Goal: Transaction & Acquisition: Purchase product/service

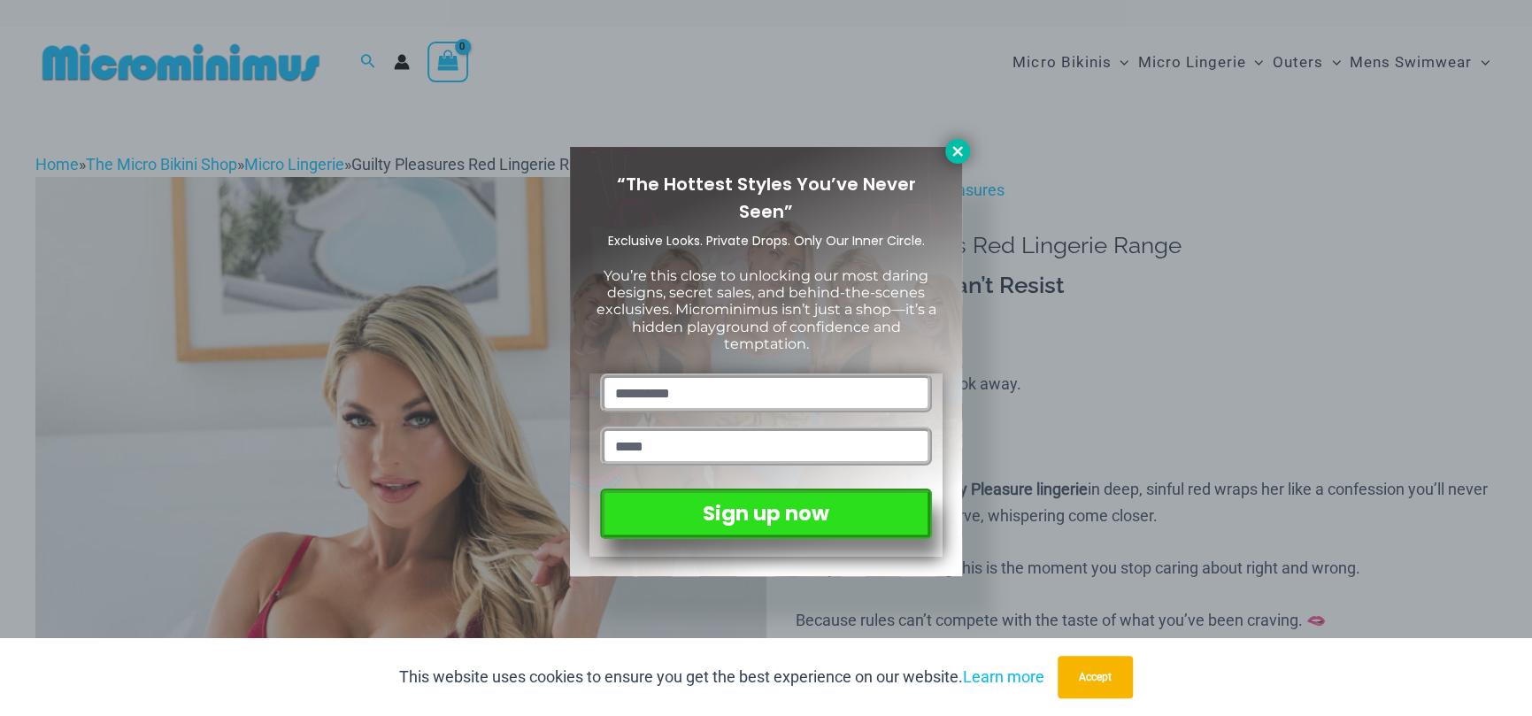
click at [960, 155] on icon at bounding box center [958, 151] width 16 height 16
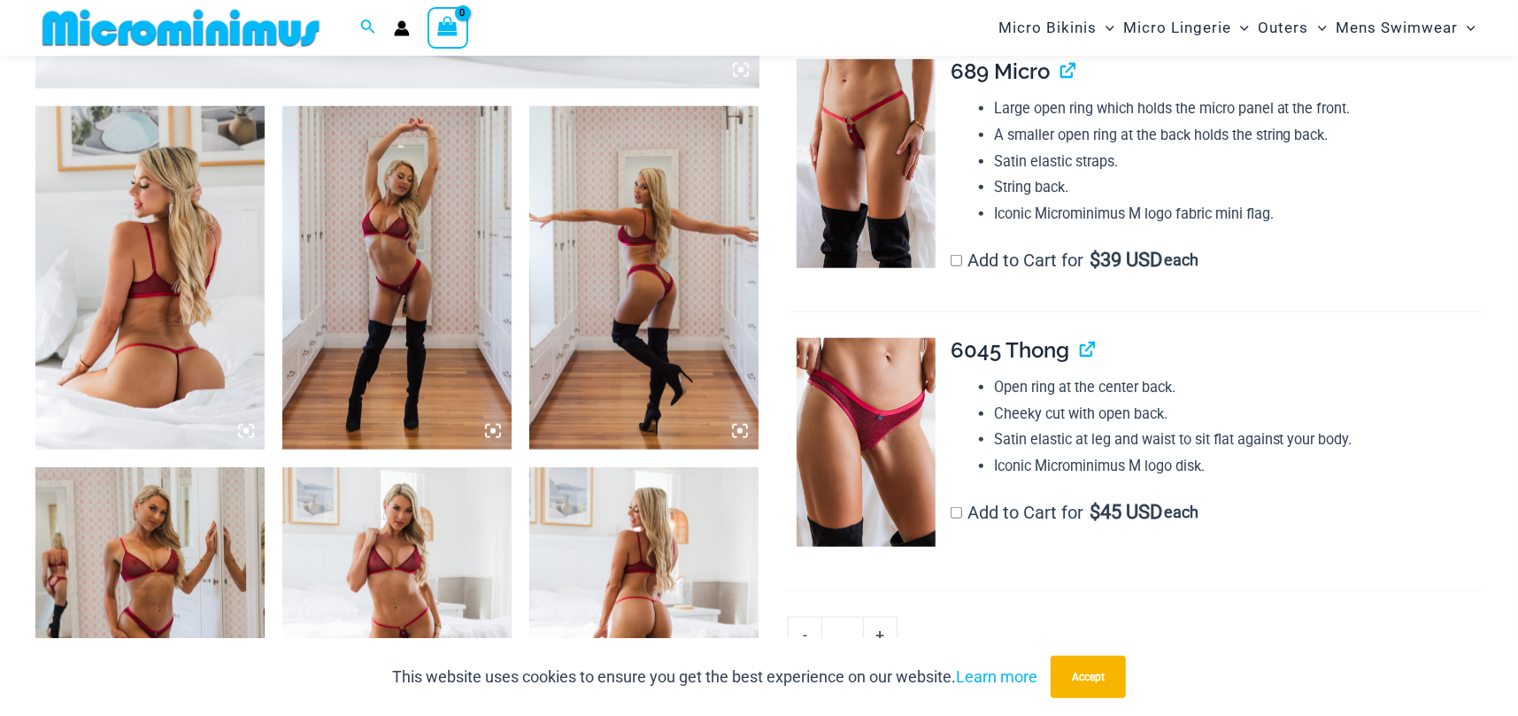
scroll to position [1165, 0]
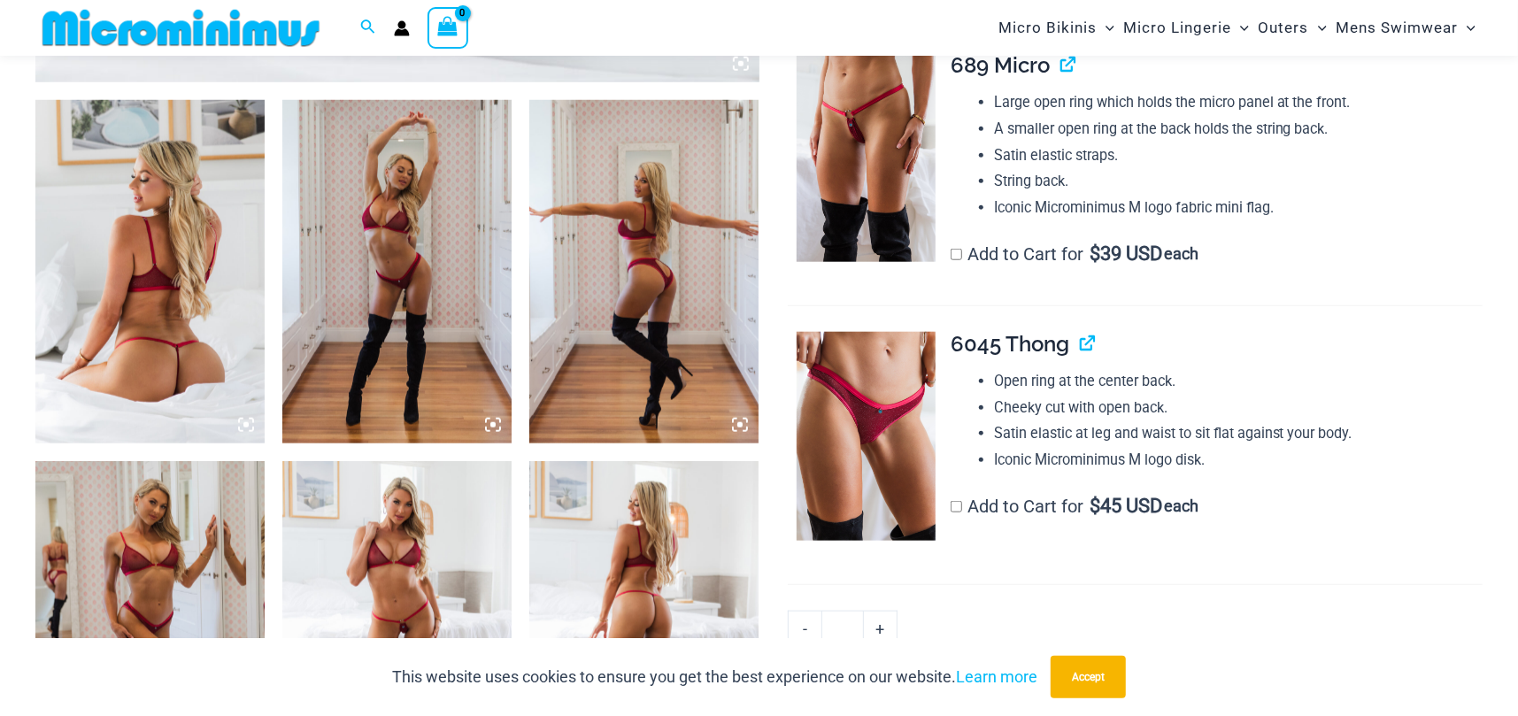
click at [374, 304] on img at bounding box center [396, 272] width 229 height 344
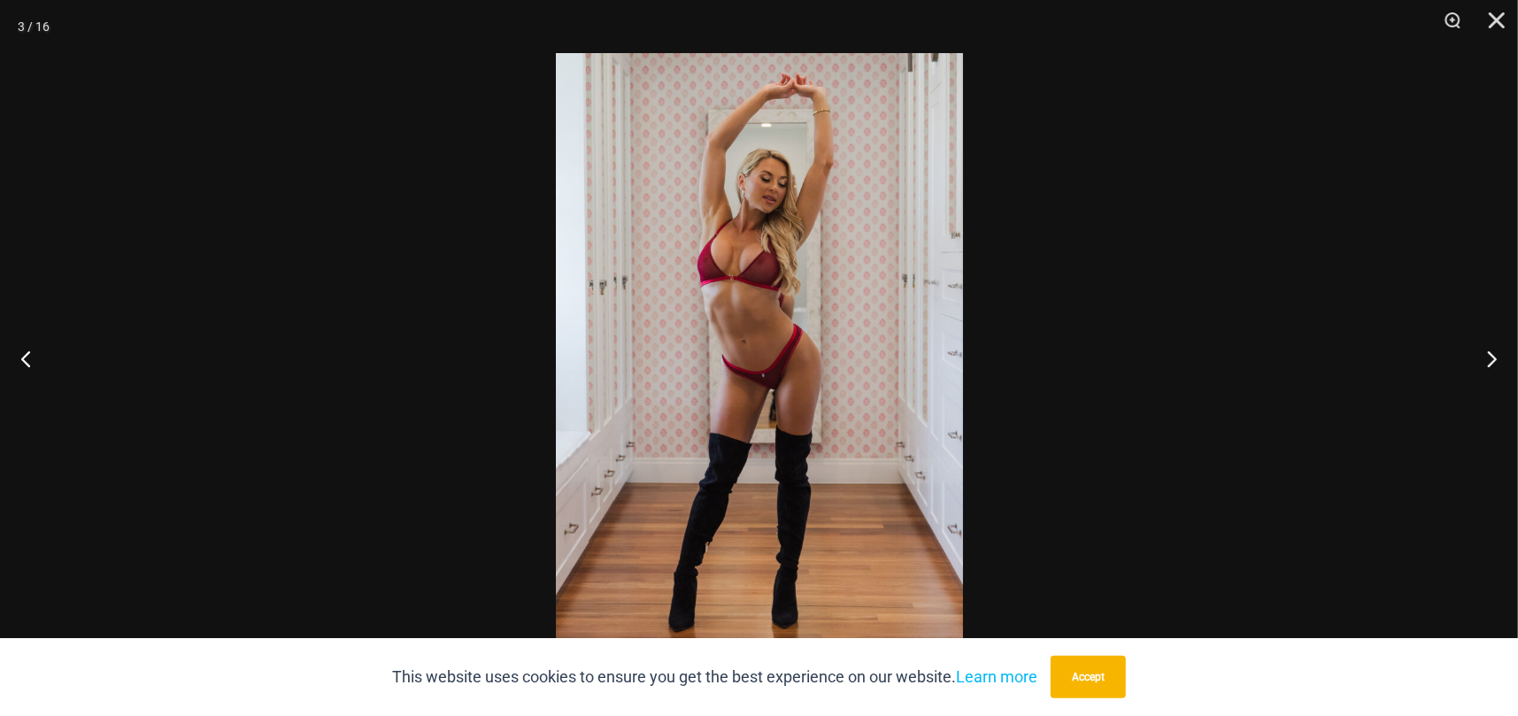
click at [876, 295] on img at bounding box center [759, 358] width 407 height 610
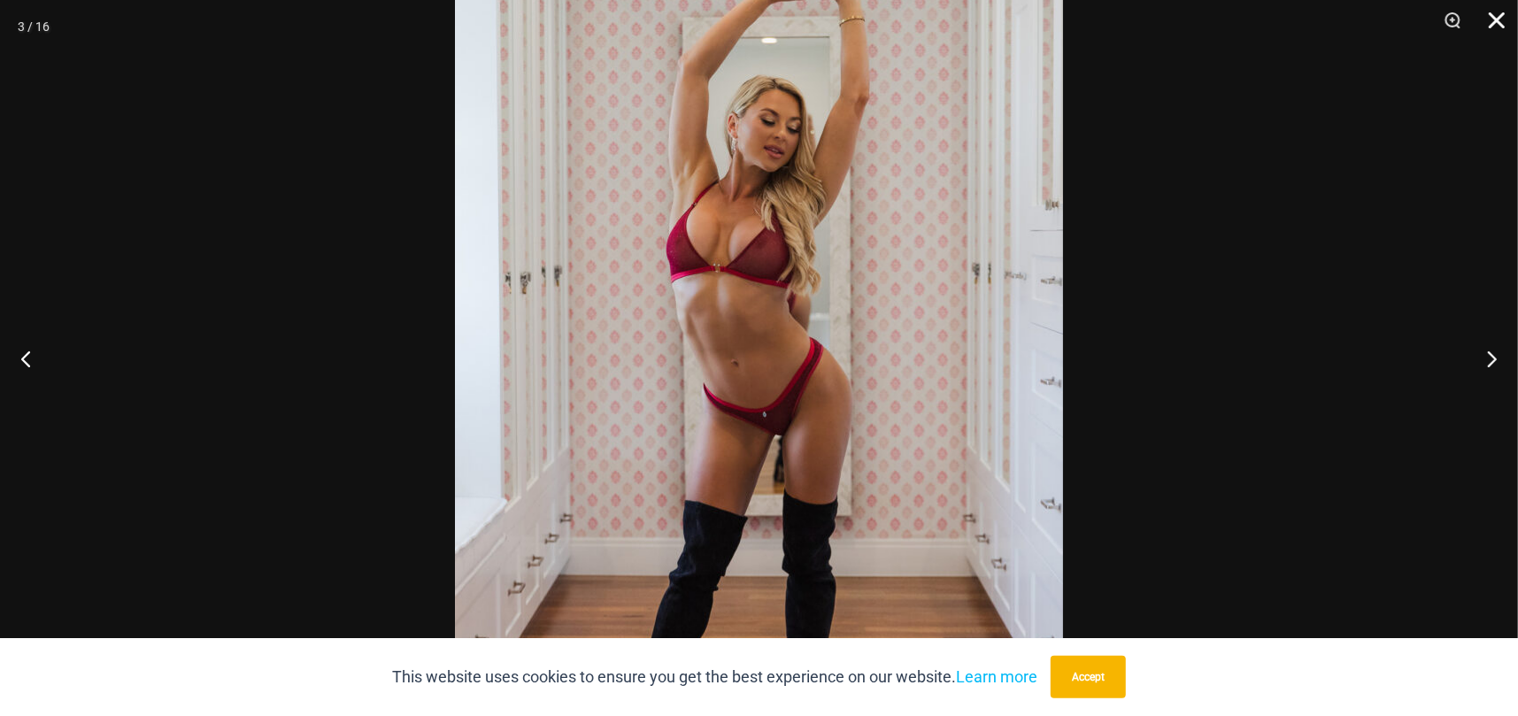
click at [1500, 12] on button "Close" at bounding box center [1491, 26] width 44 height 53
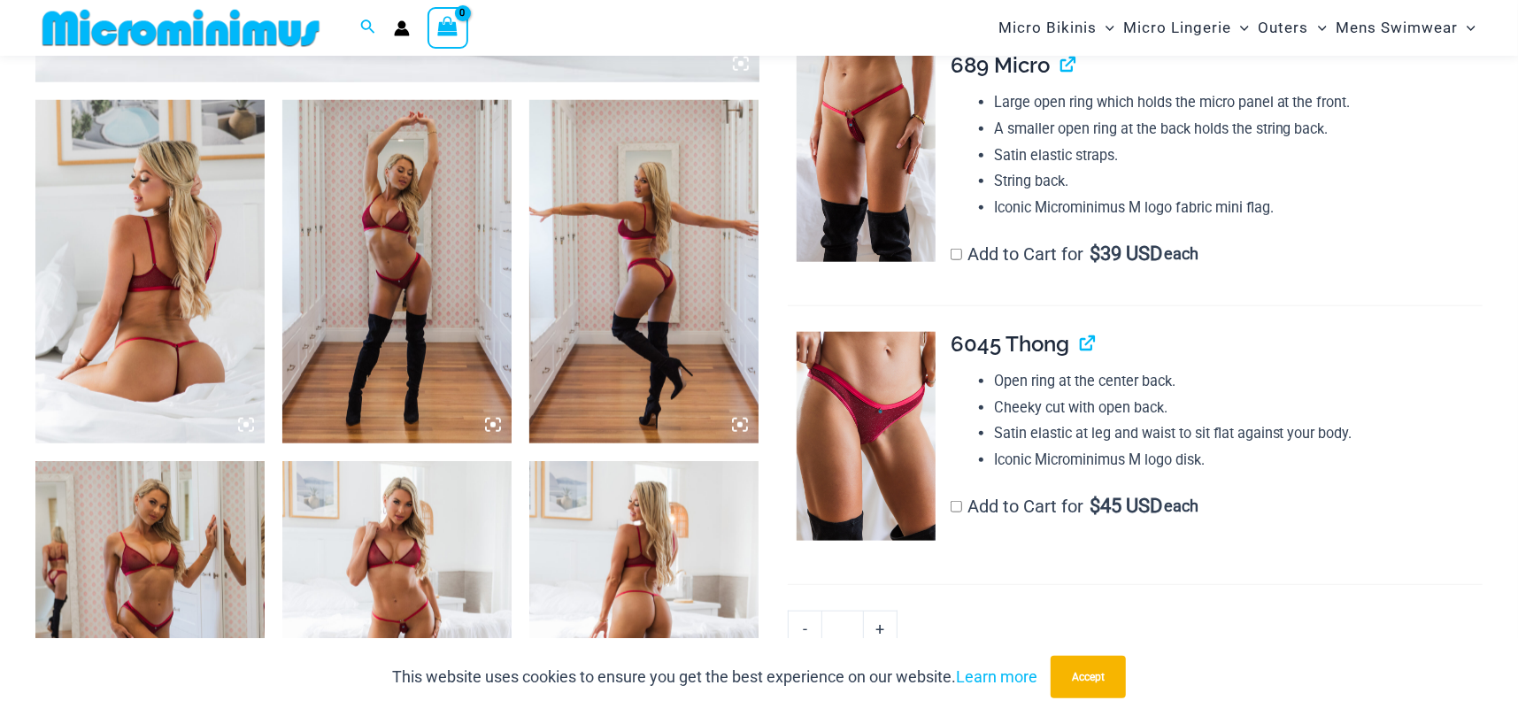
scroll to position [1460, 0]
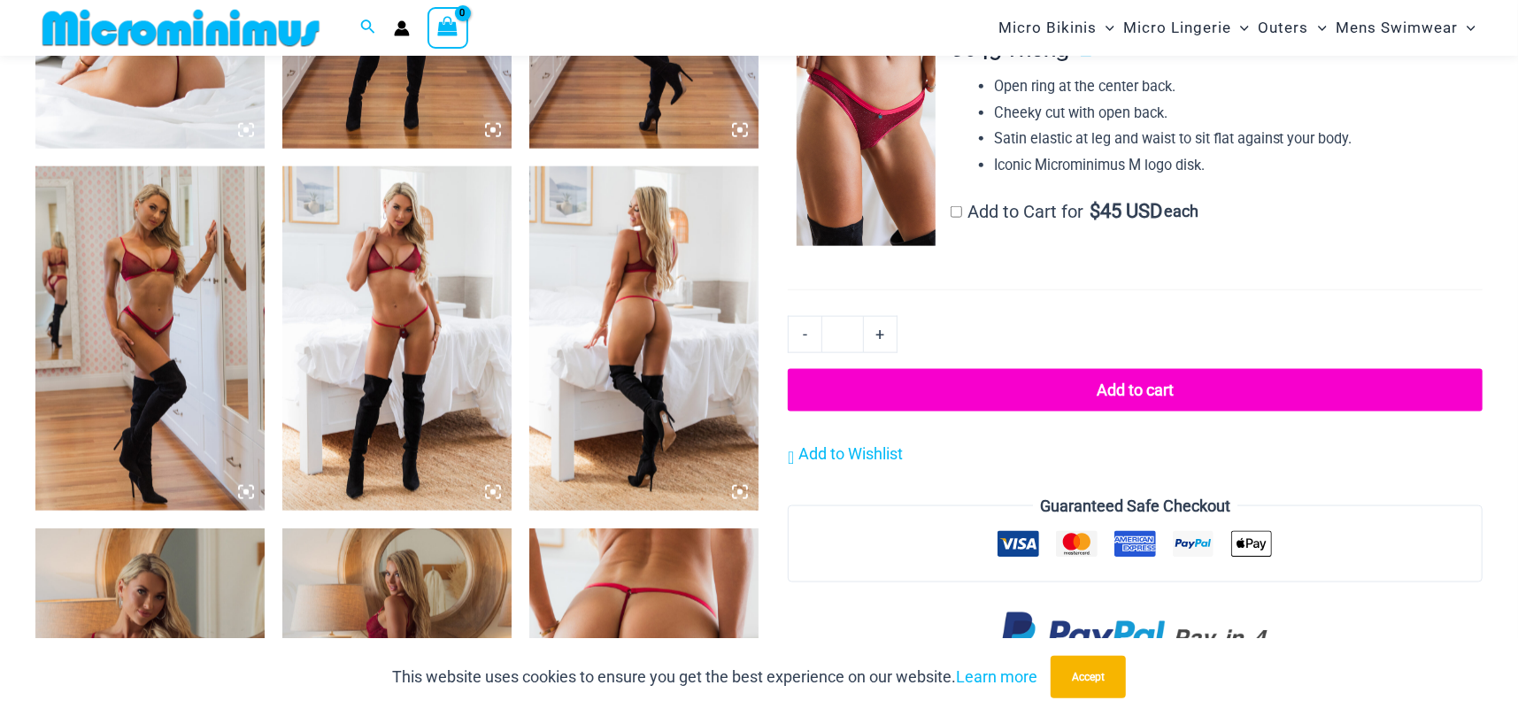
click at [397, 318] on img at bounding box center [396, 338] width 229 height 344
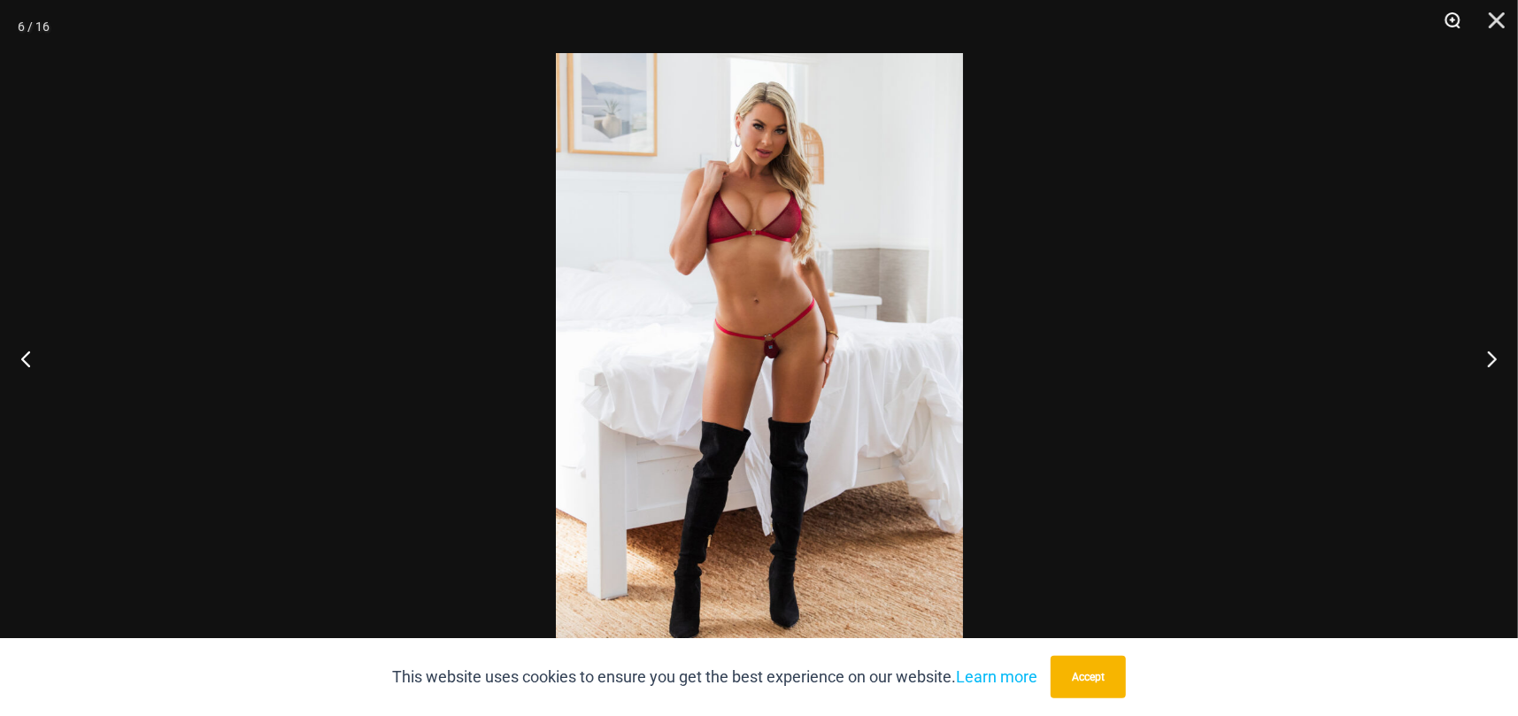
click at [1445, 21] on button "Zoom" at bounding box center [1446, 26] width 44 height 53
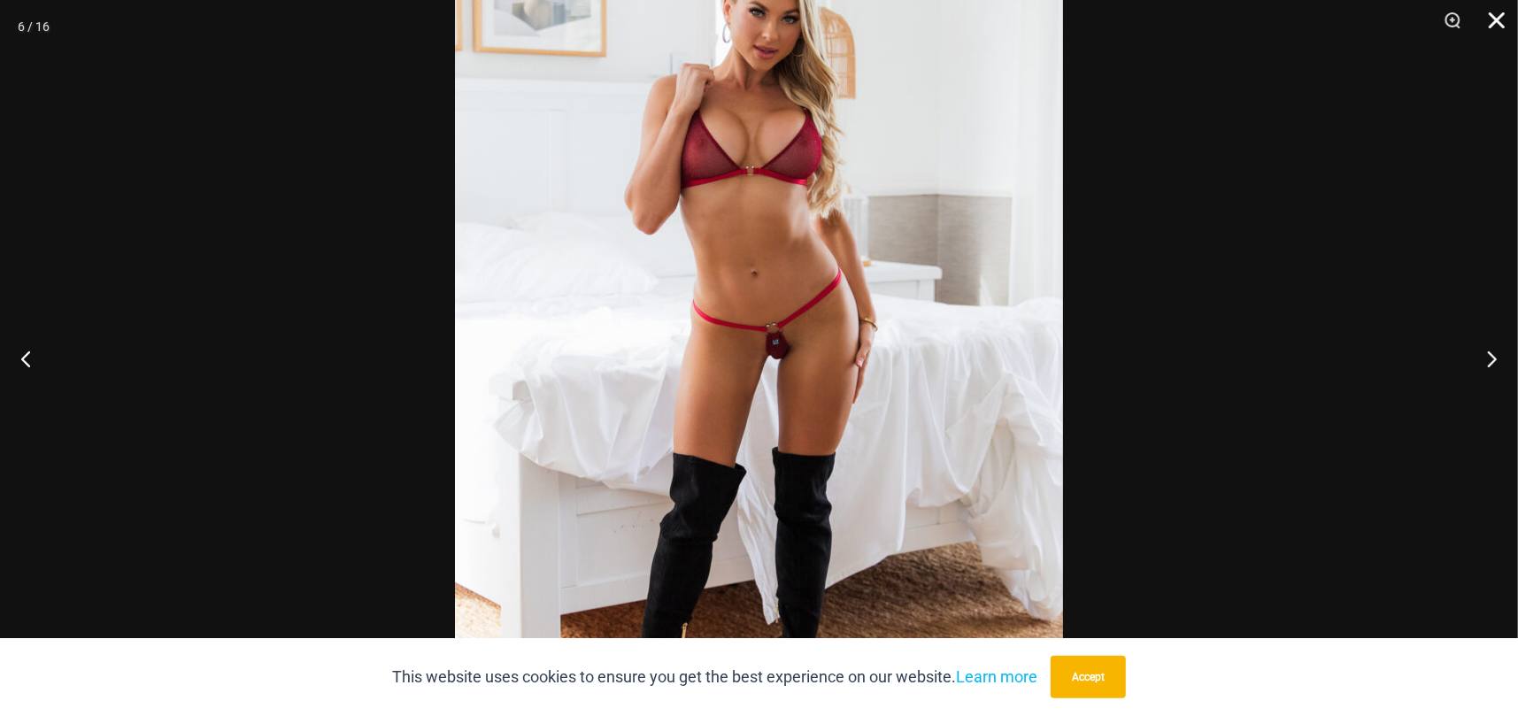
click at [1491, 20] on button "Close" at bounding box center [1491, 26] width 44 height 53
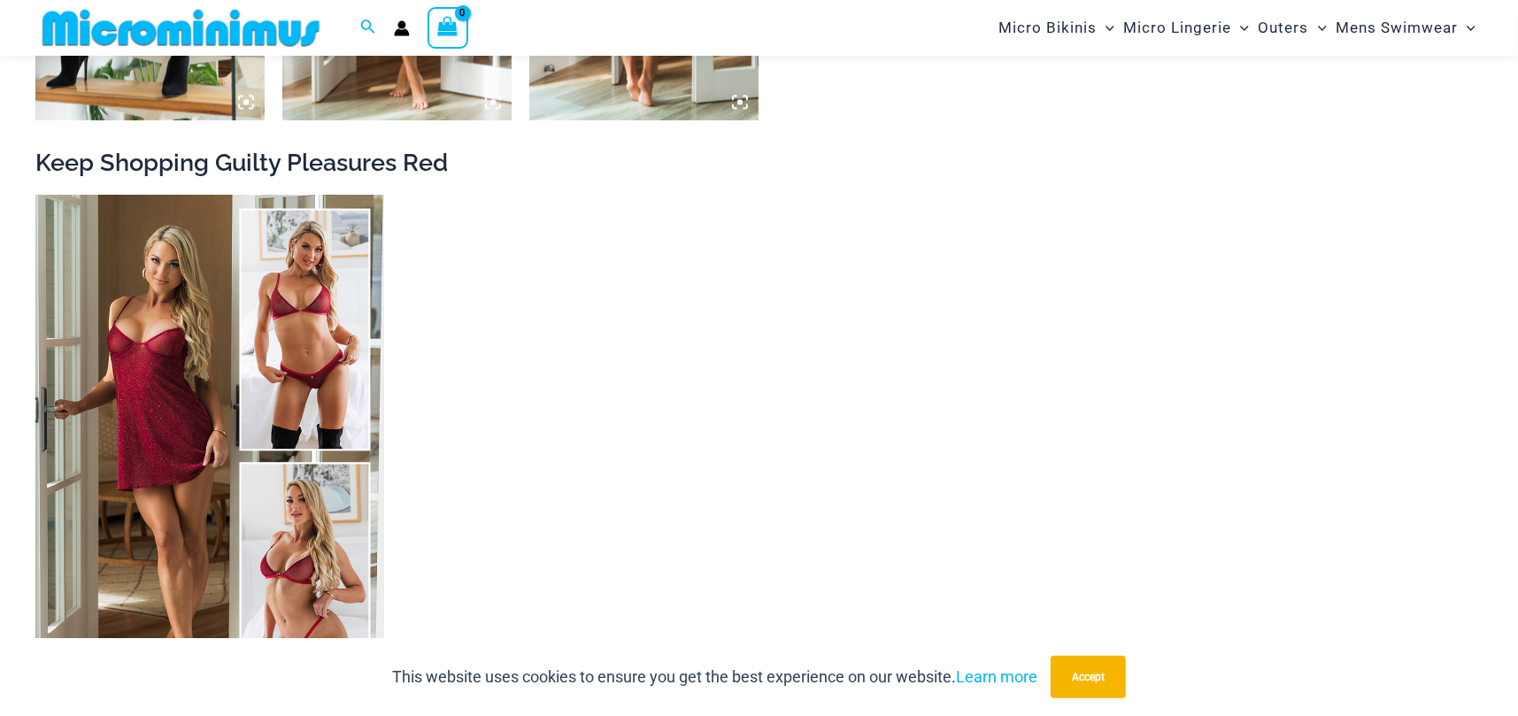
scroll to position [3230, 0]
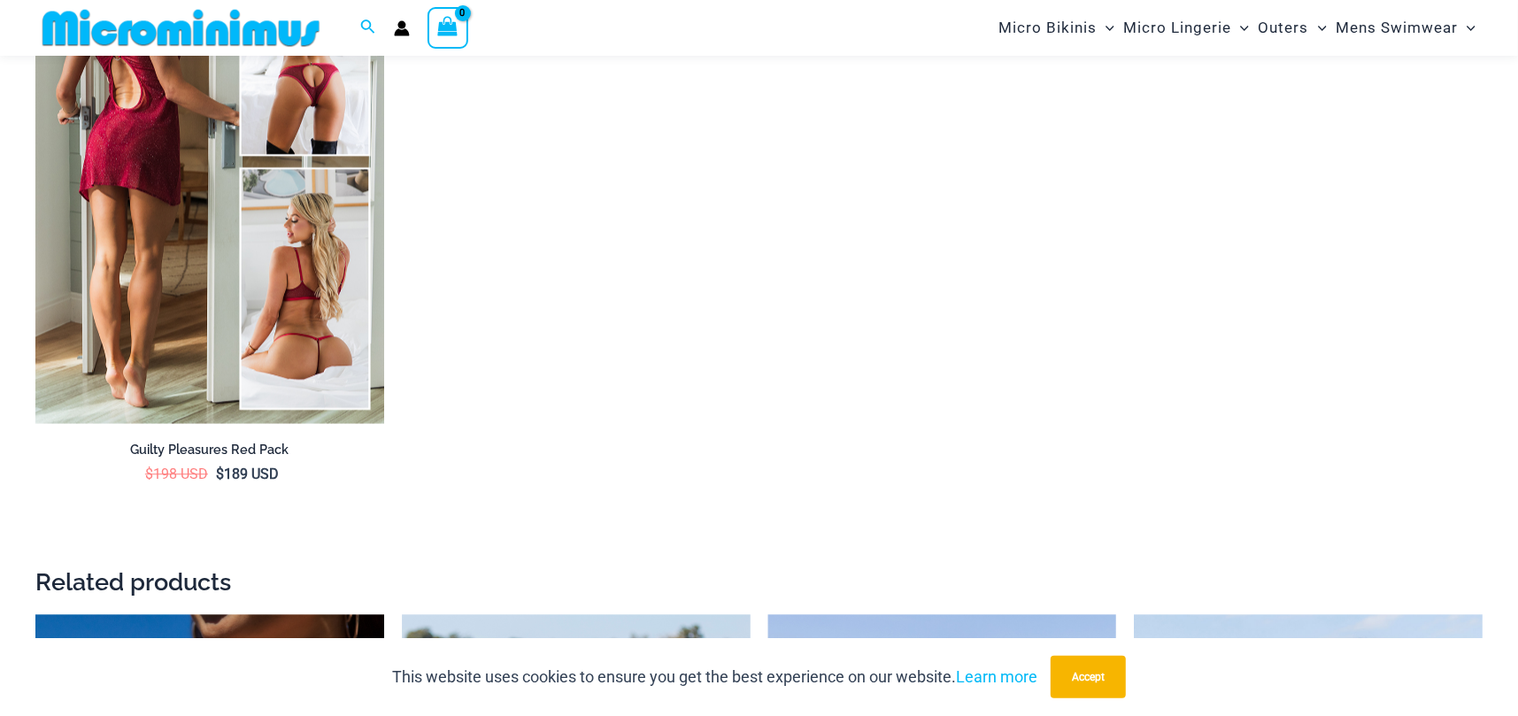
click at [280, 292] on img at bounding box center [209, 161] width 349 height 523
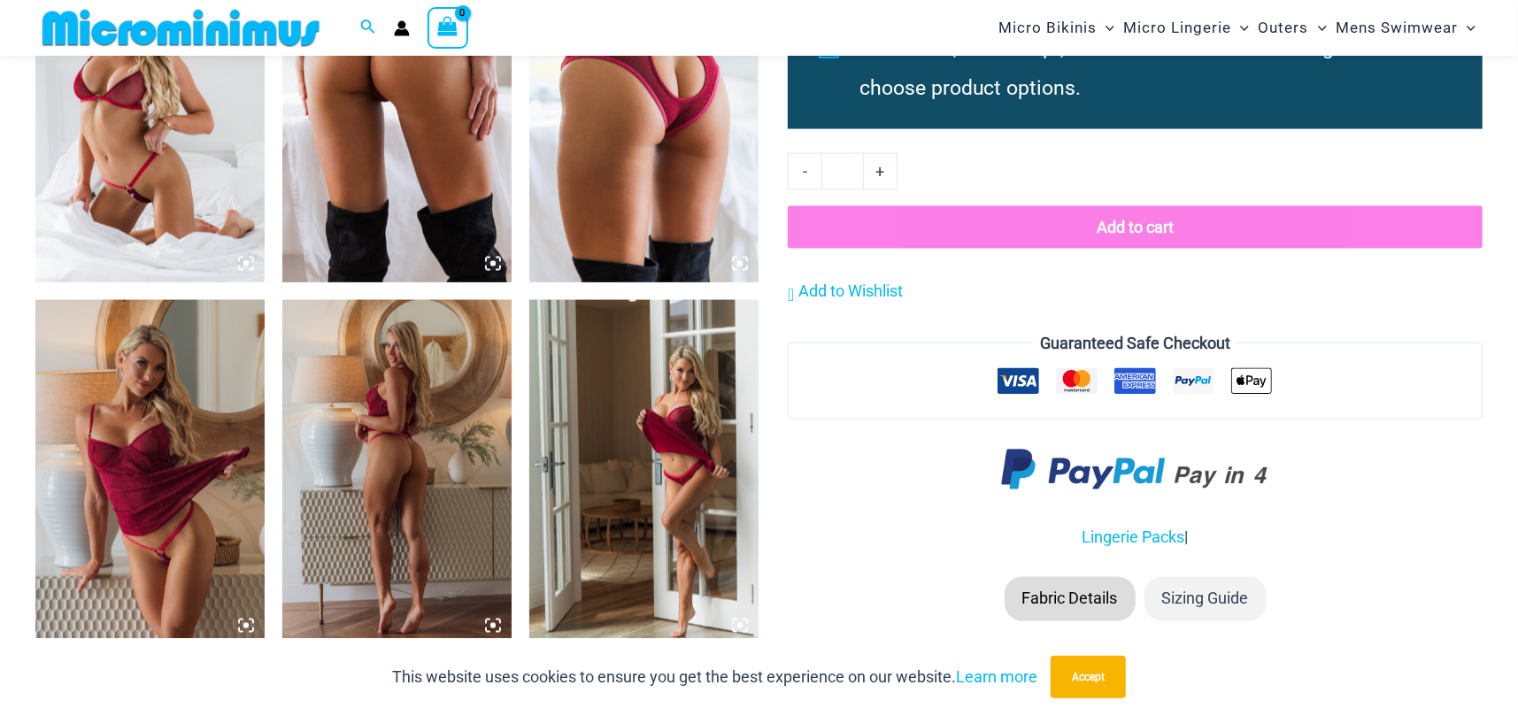
scroll to position [2345, 0]
